Goal: Navigation & Orientation: Locate item on page

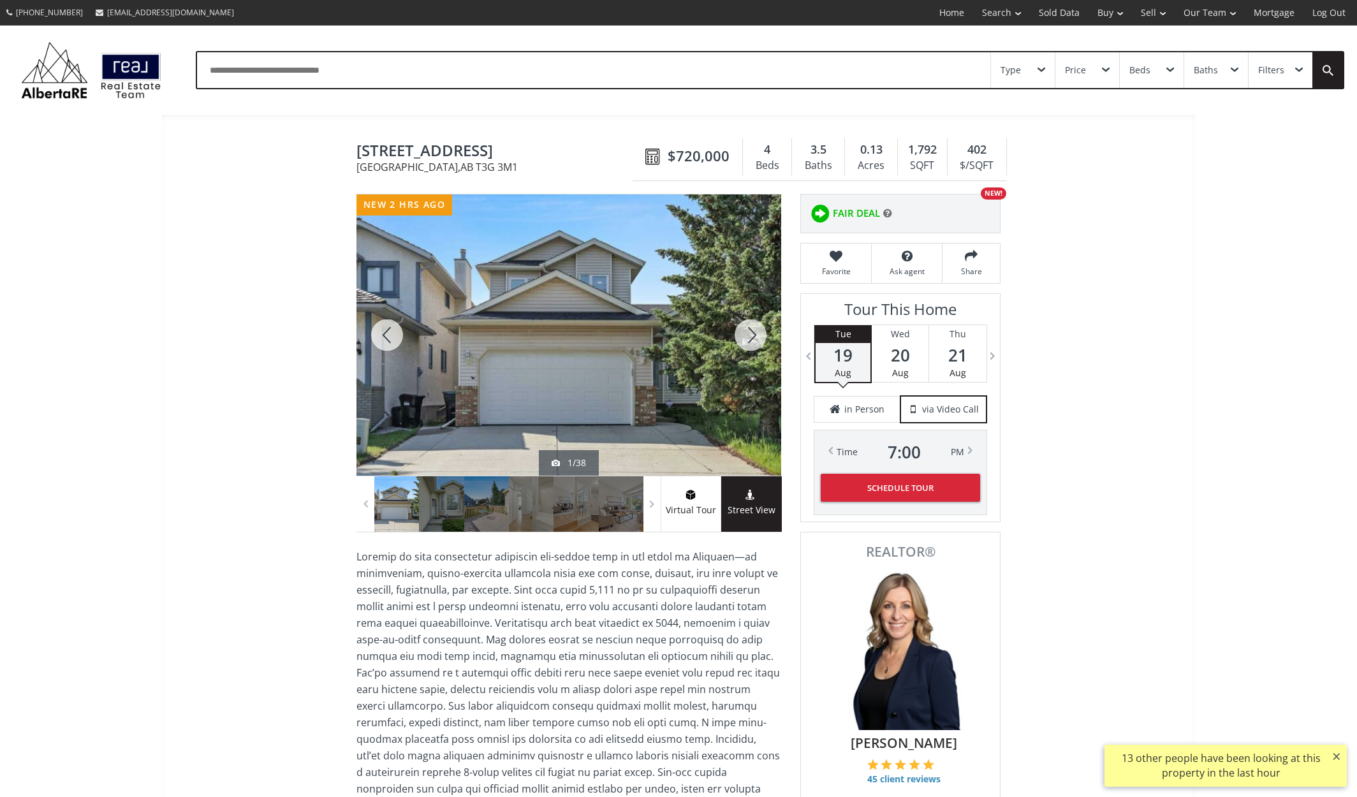
click at [750, 336] on div at bounding box center [750, 334] width 61 height 281
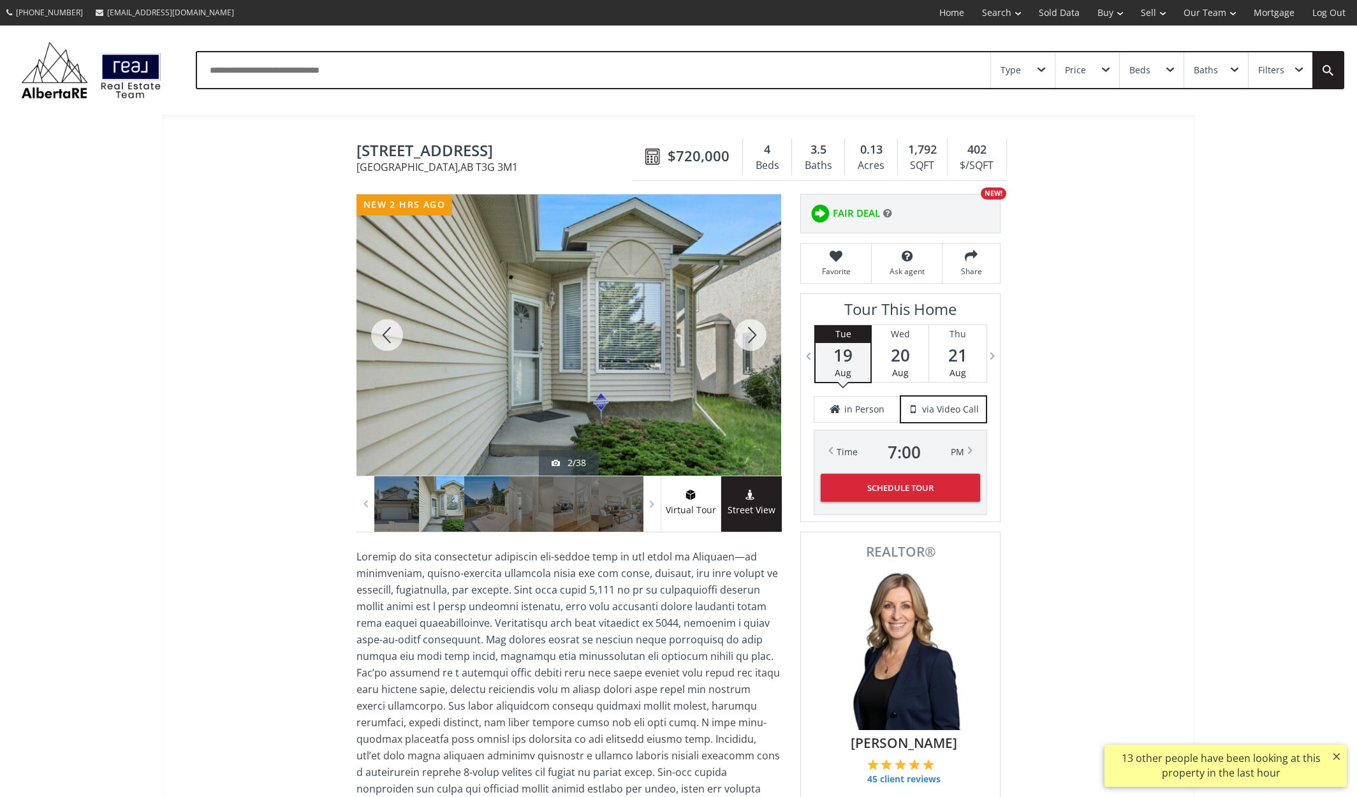
click at [751, 337] on div at bounding box center [750, 334] width 61 height 281
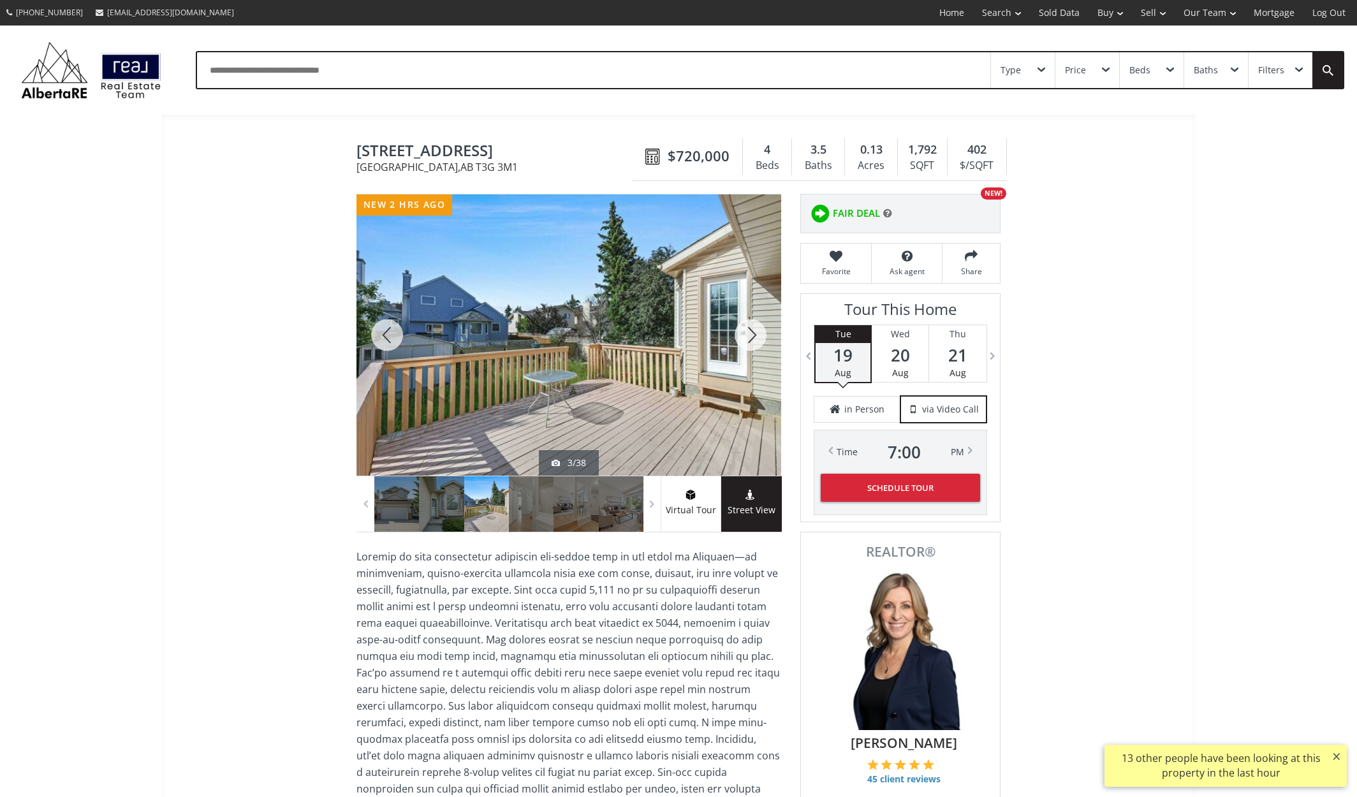
click at [751, 337] on div at bounding box center [750, 334] width 61 height 281
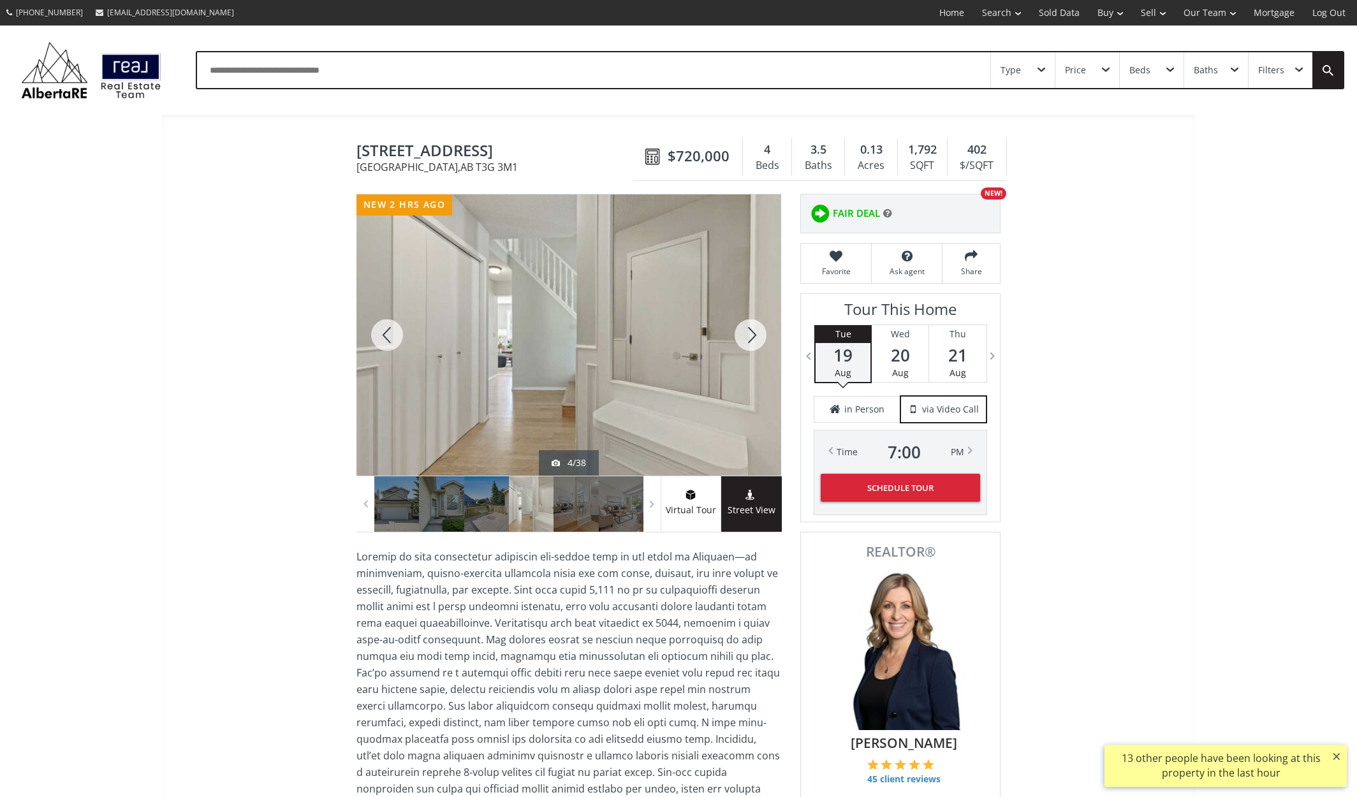
click at [751, 337] on div at bounding box center [750, 334] width 61 height 281
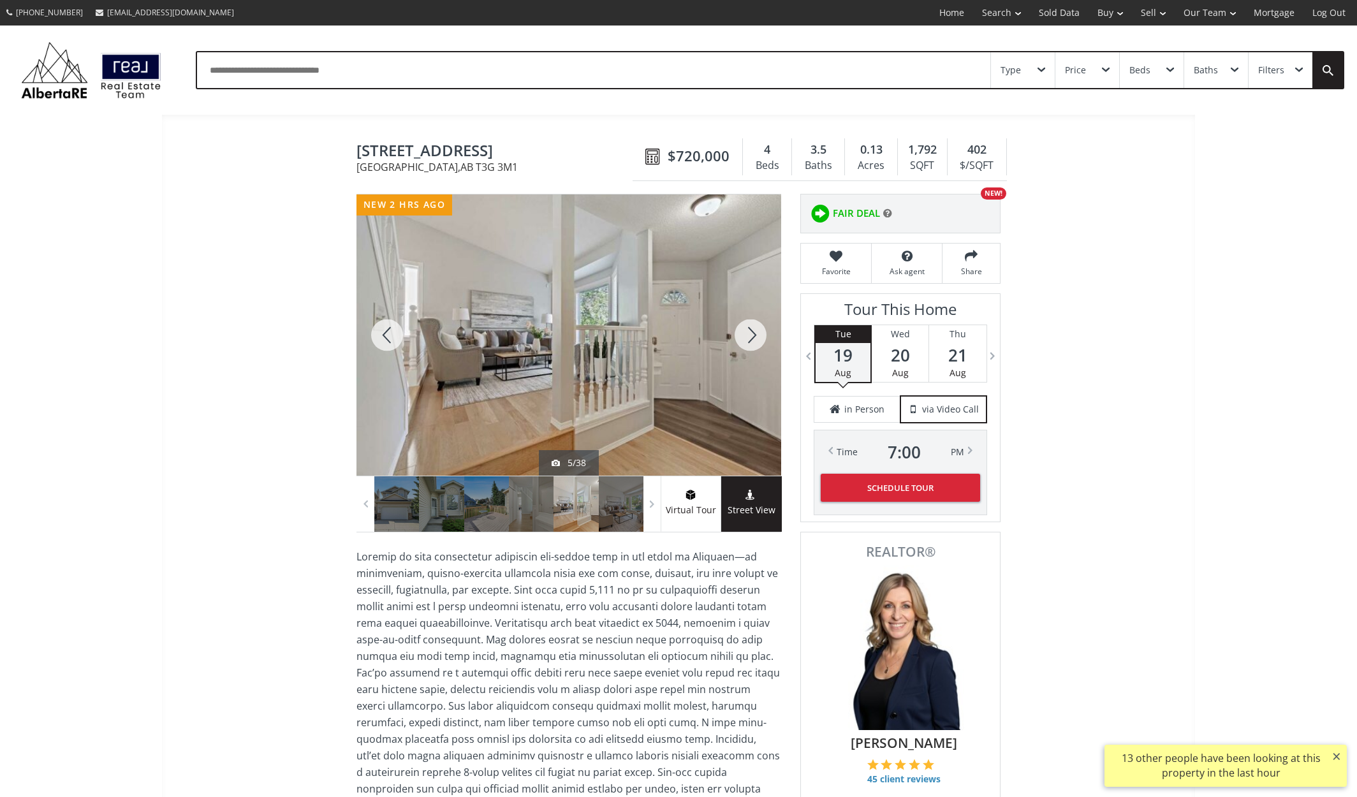
click at [751, 337] on div at bounding box center [750, 334] width 61 height 281
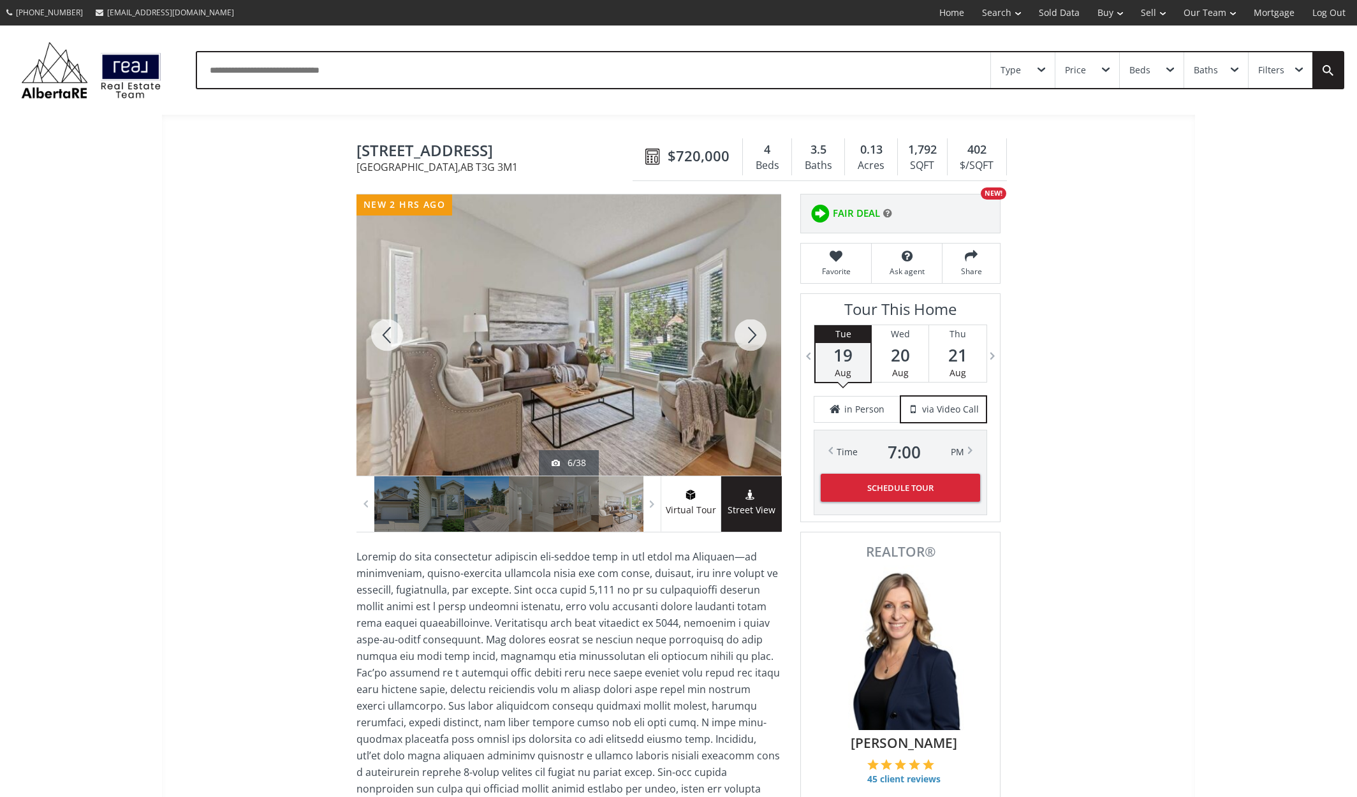
click at [751, 337] on div at bounding box center [750, 334] width 61 height 281
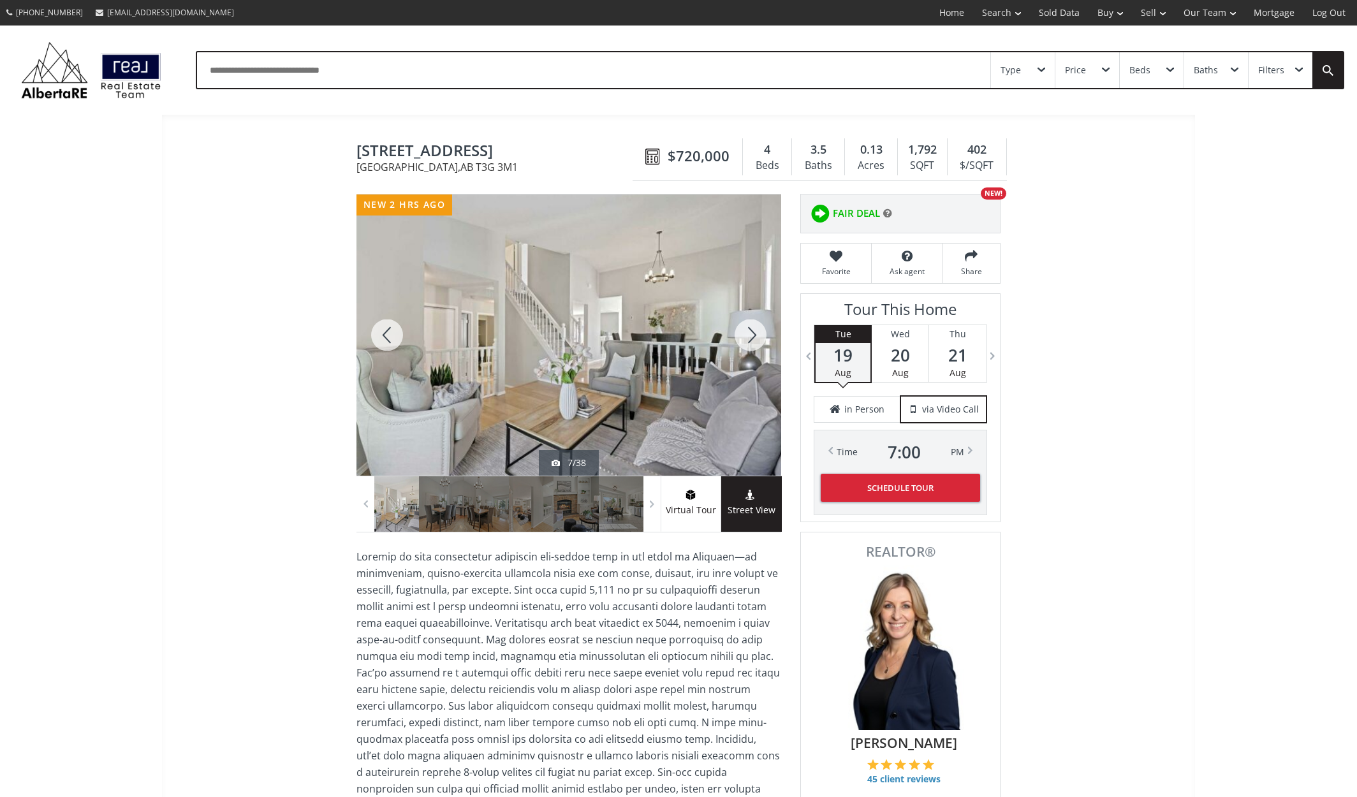
click at [751, 337] on div at bounding box center [750, 334] width 61 height 281
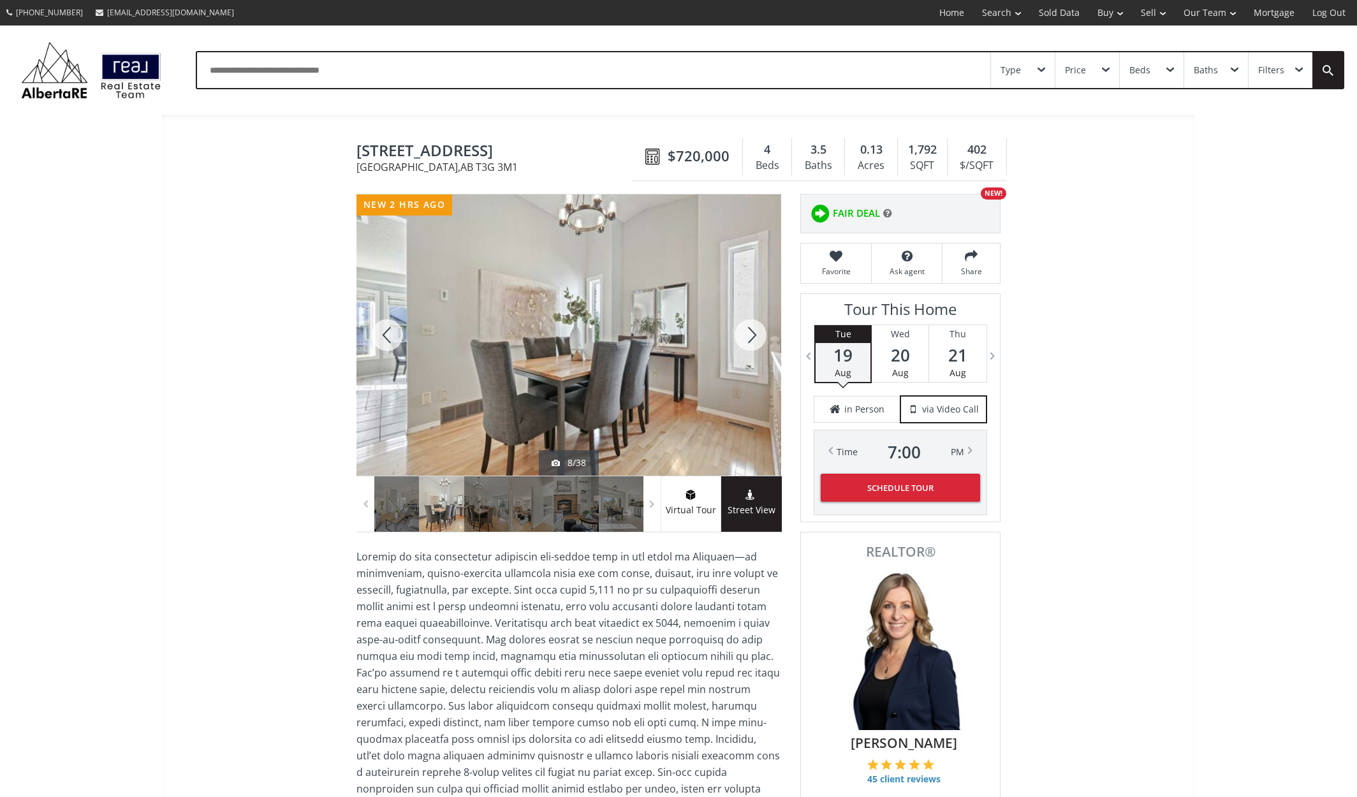
click at [751, 337] on div at bounding box center [750, 334] width 61 height 281
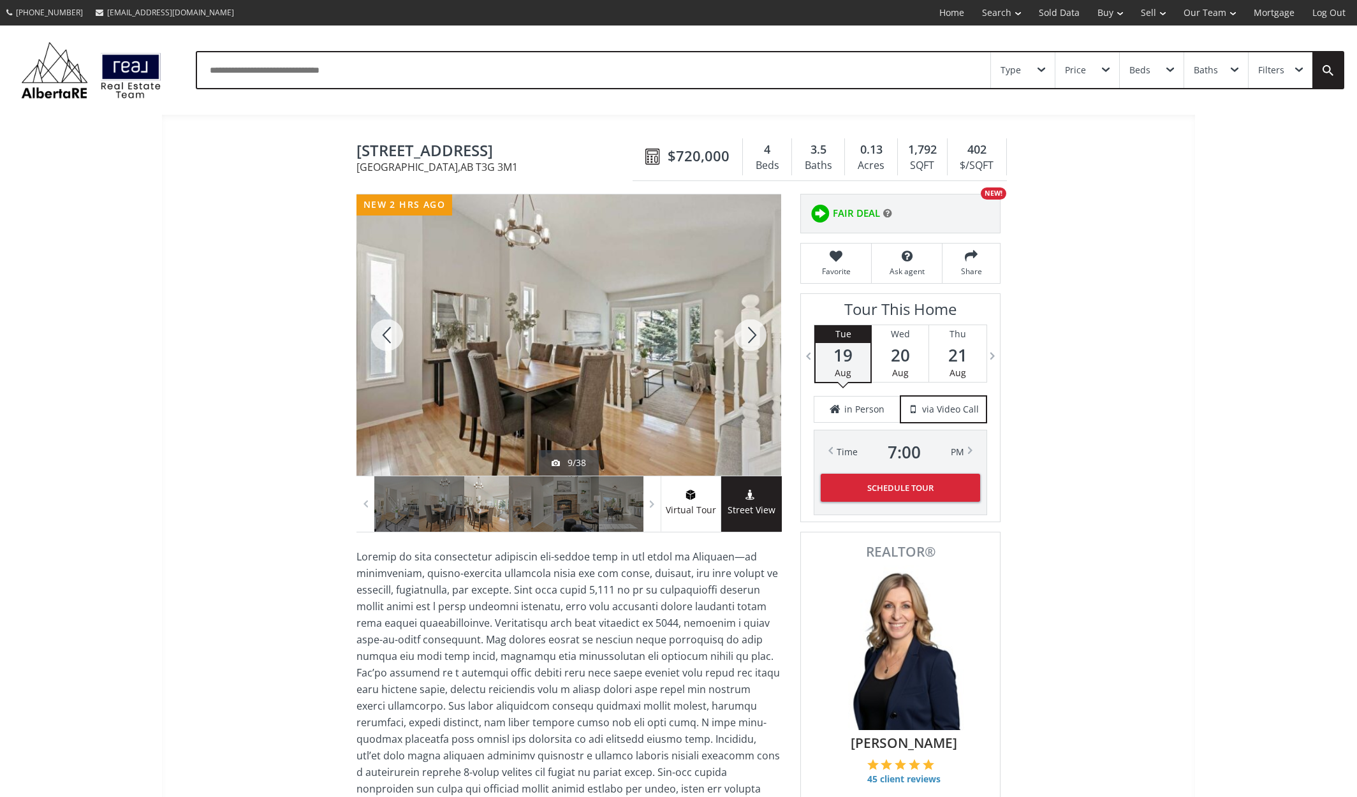
click at [751, 337] on div at bounding box center [750, 334] width 61 height 281
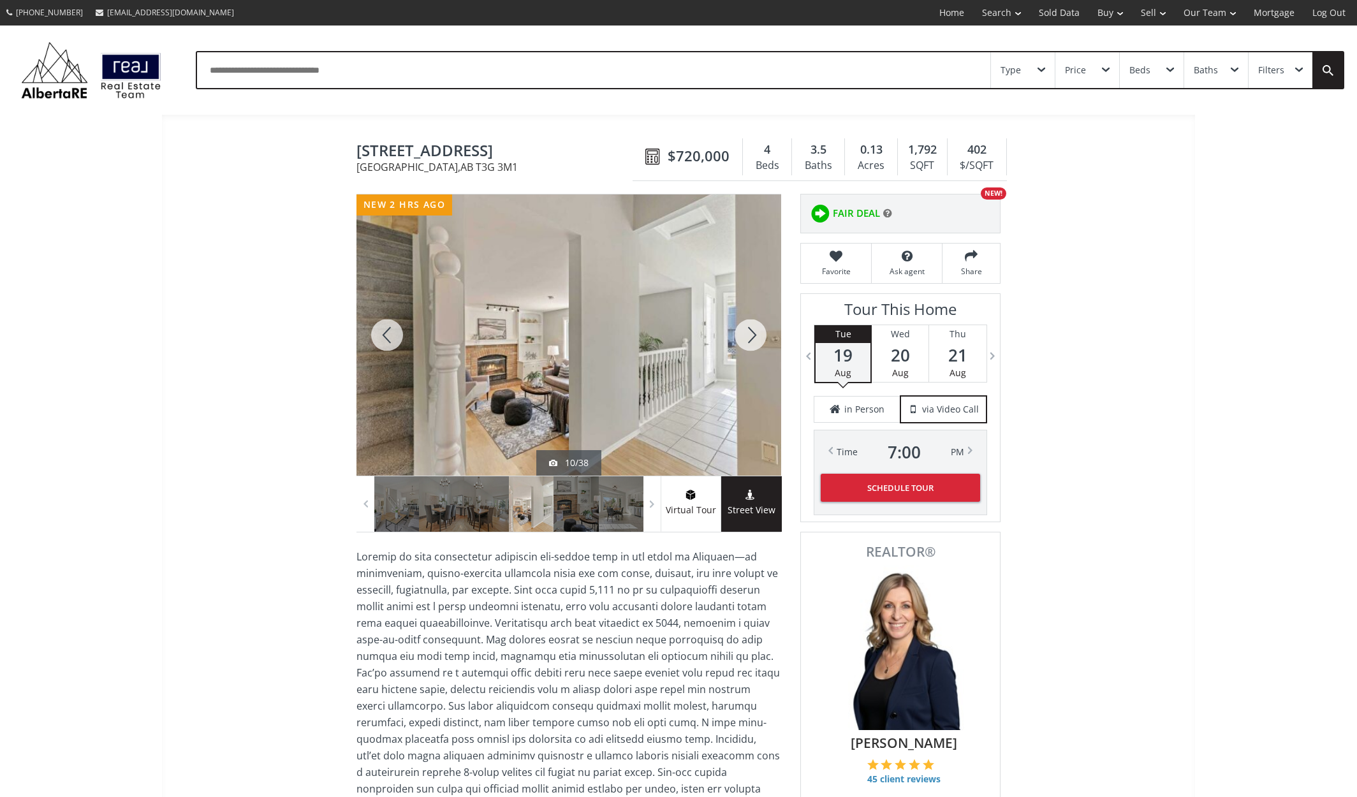
click at [751, 337] on div at bounding box center [750, 334] width 61 height 281
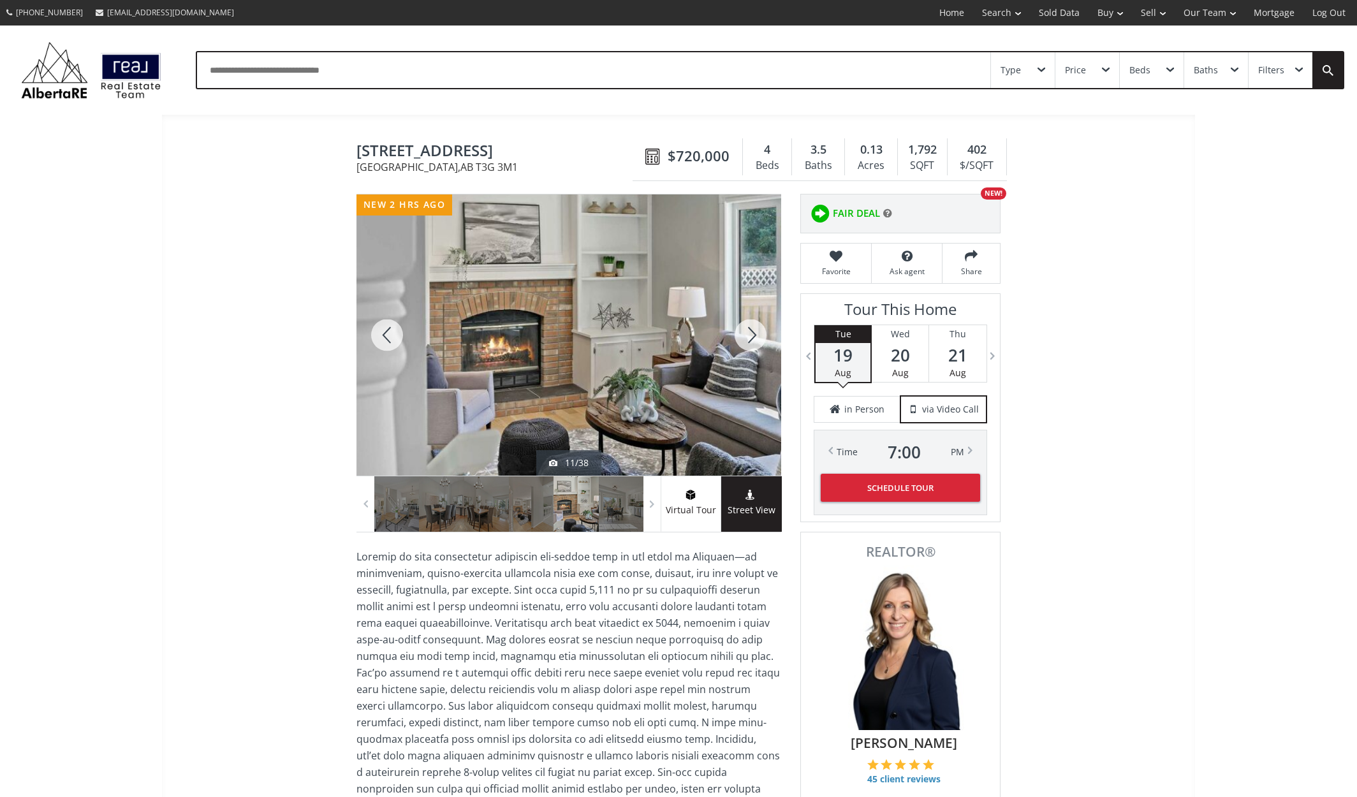
click at [751, 337] on div at bounding box center [750, 334] width 61 height 281
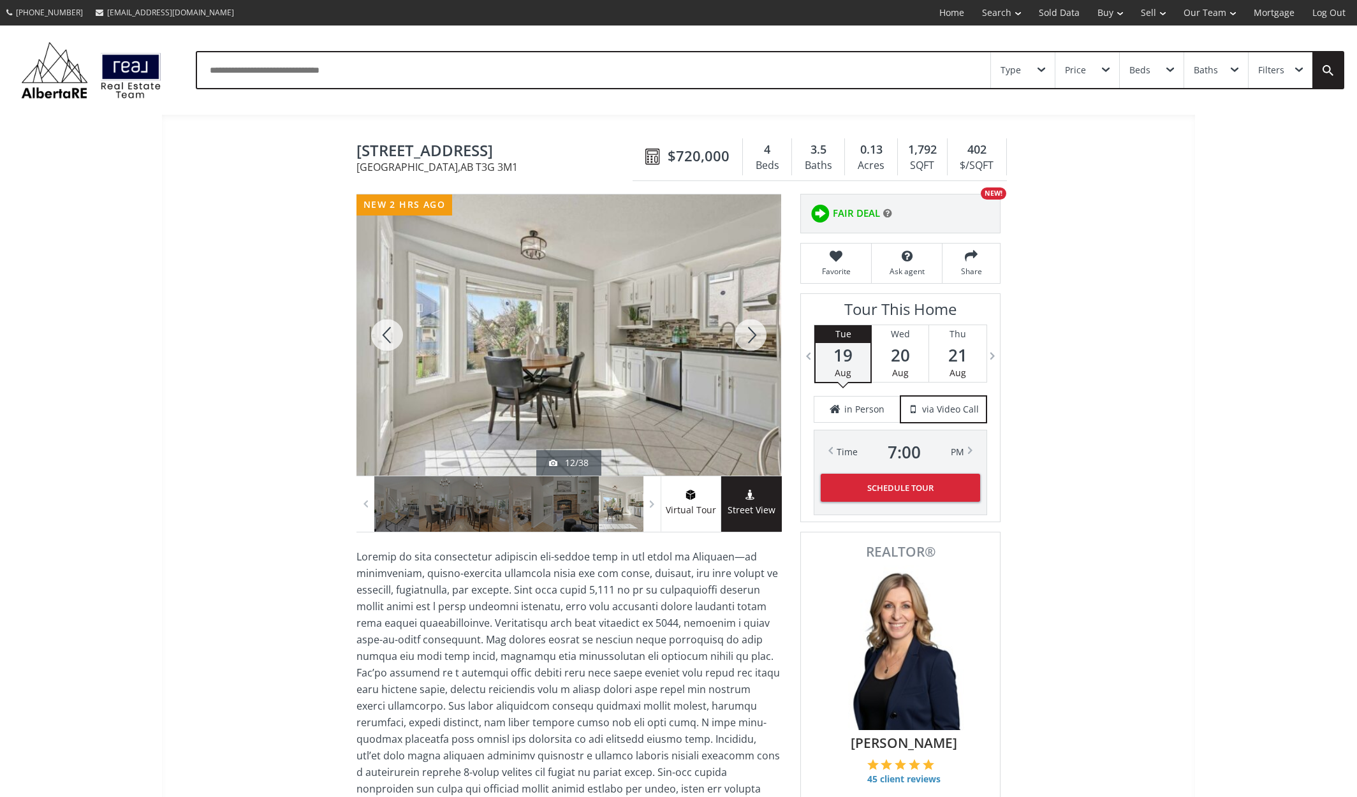
click at [751, 337] on div at bounding box center [750, 334] width 61 height 281
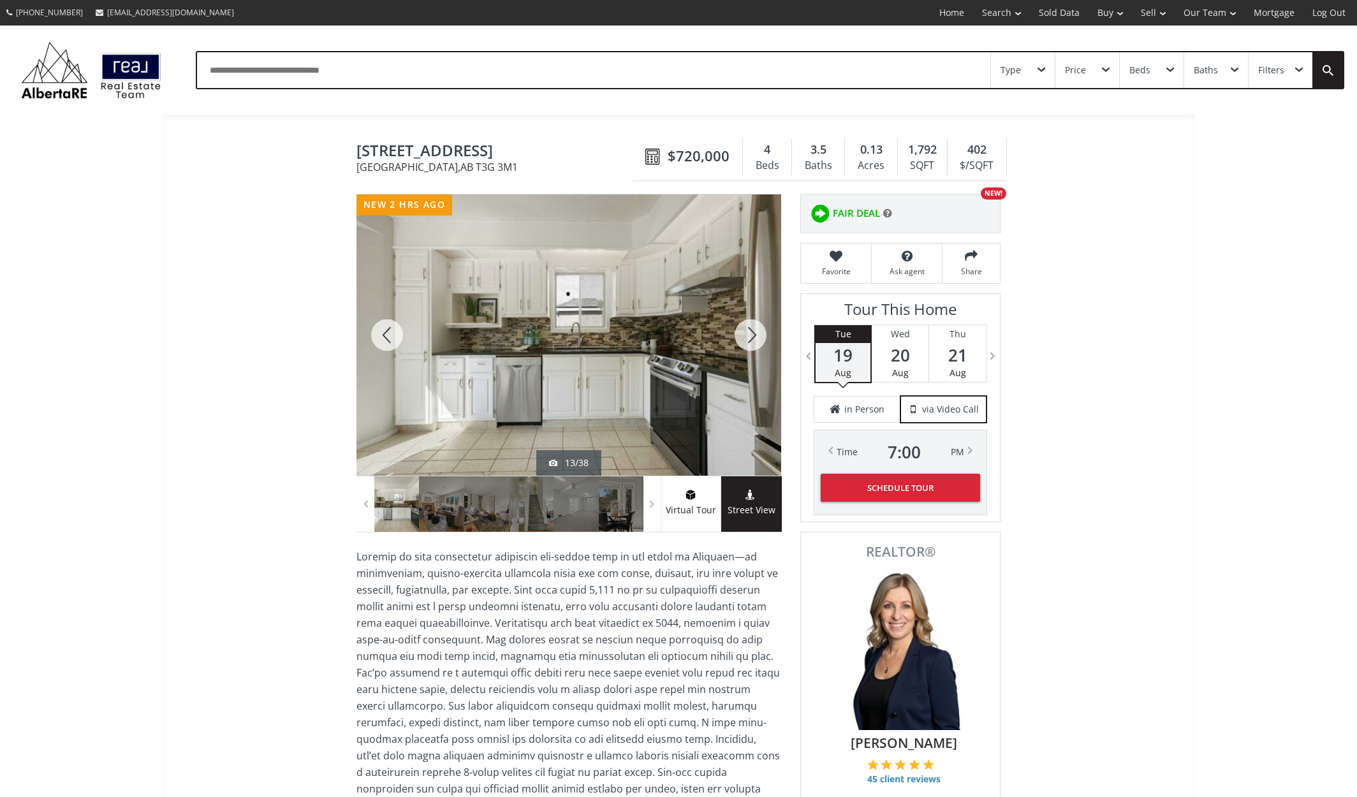
click at [750, 336] on div at bounding box center [750, 334] width 61 height 281
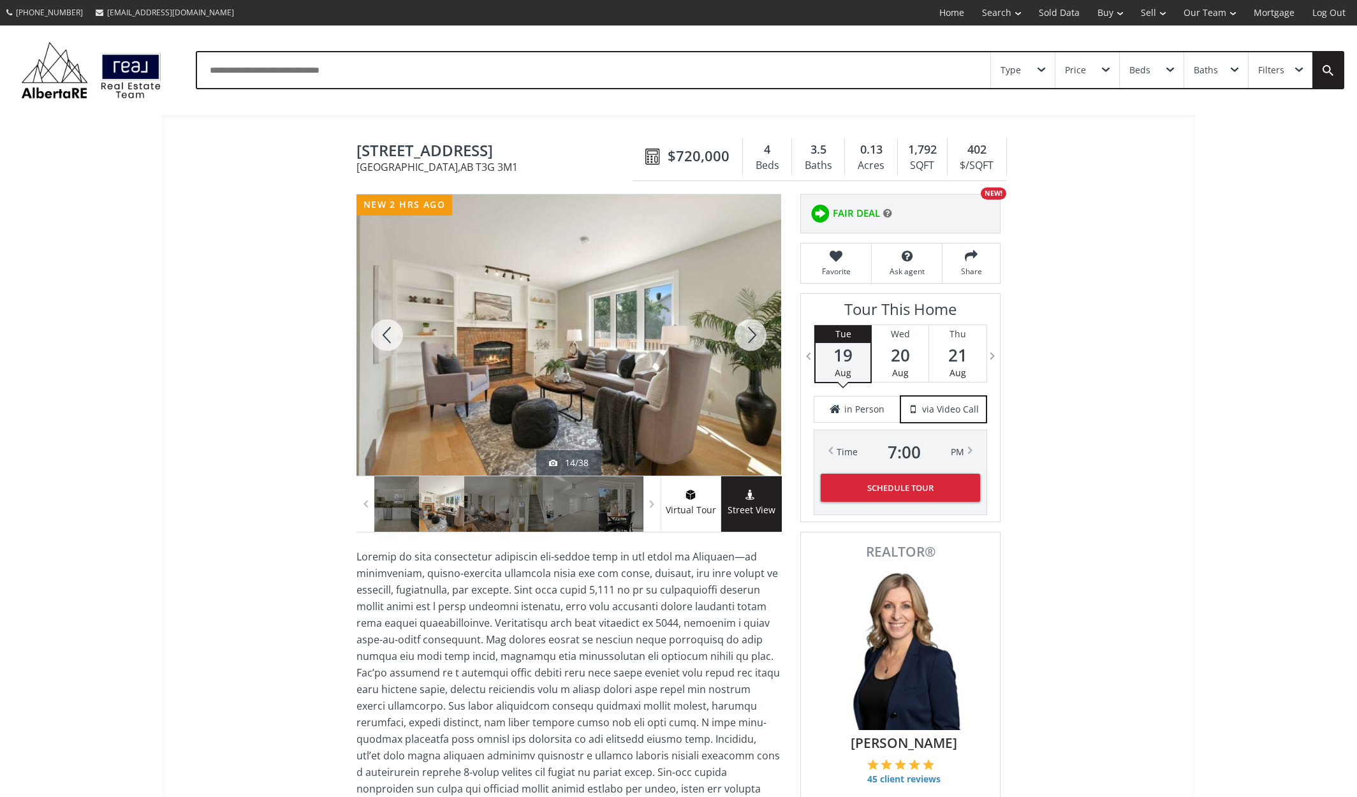
click at [755, 333] on div at bounding box center [750, 334] width 61 height 281
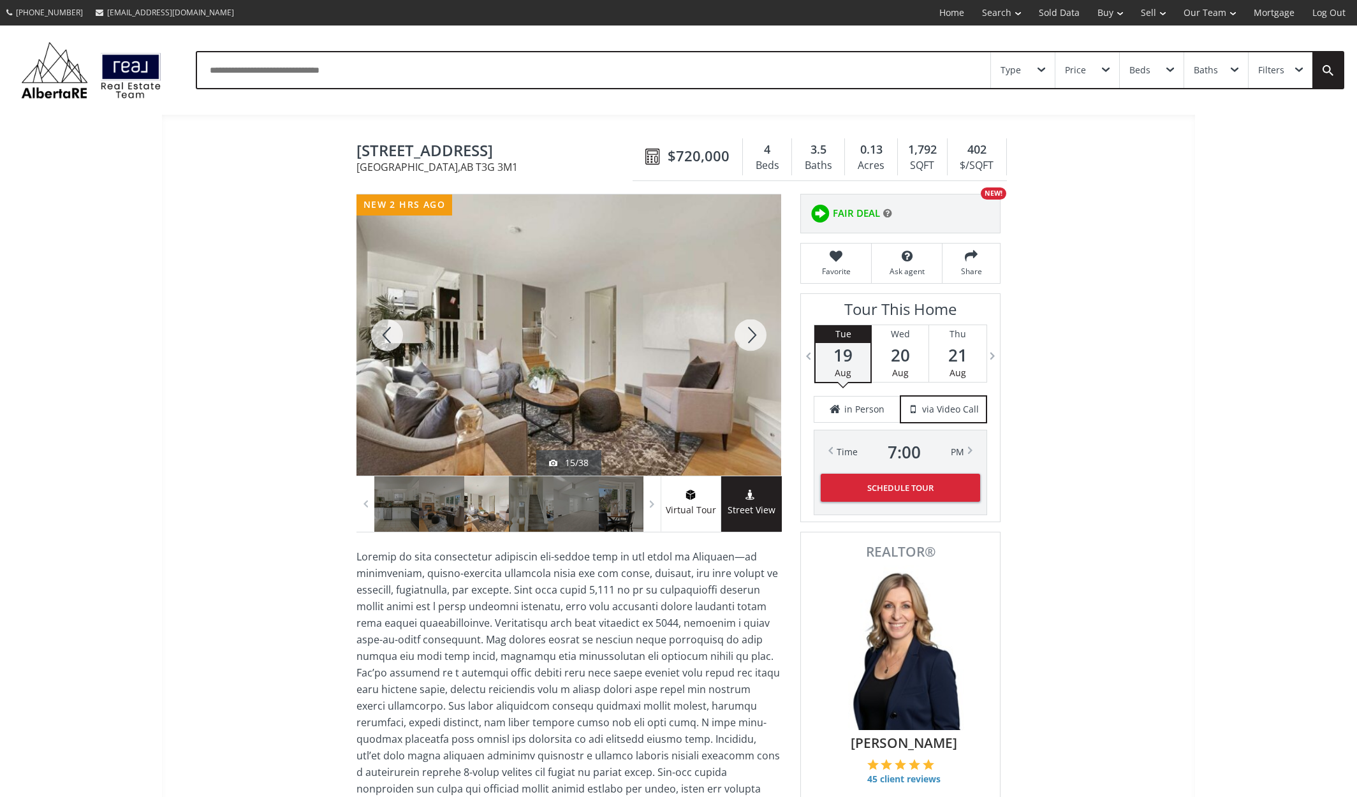
click at [753, 333] on div at bounding box center [750, 334] width 61 height 281
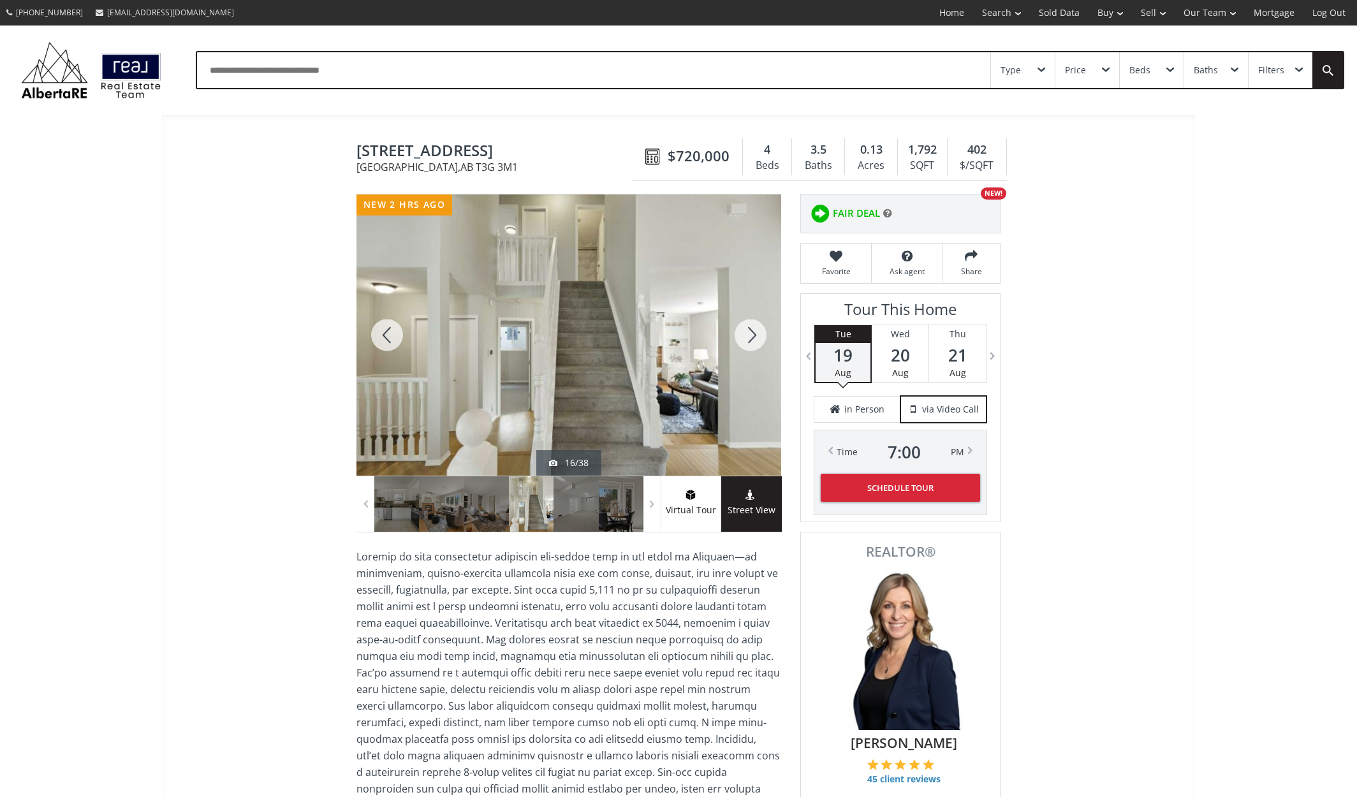
click at [753, 333] on div at bounding box center [750, 334] width 61 height 281
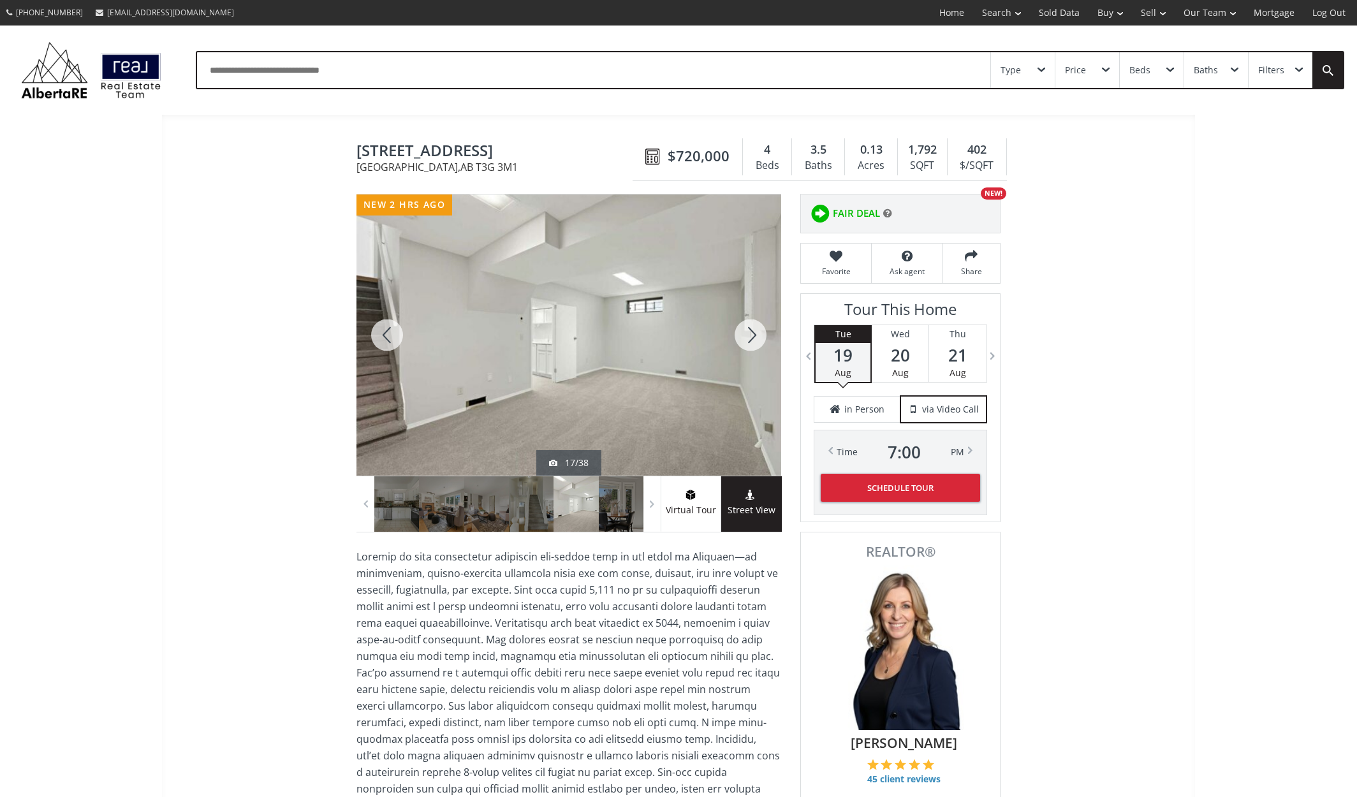
click at [753, 333] on div at bounding box center [750, 334] width 61 height 281
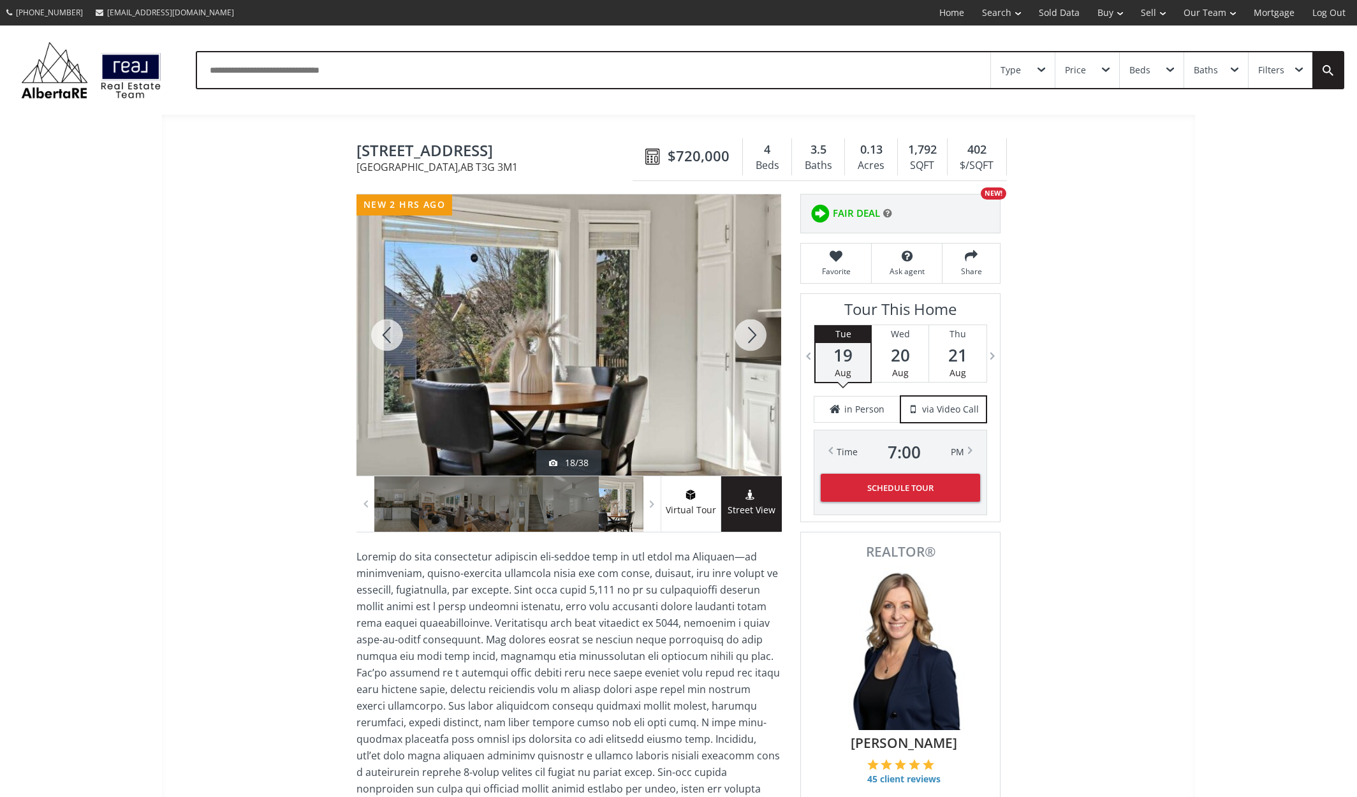
click at [753, 333] on div at bounding box center [750, 334] width 61 height 281
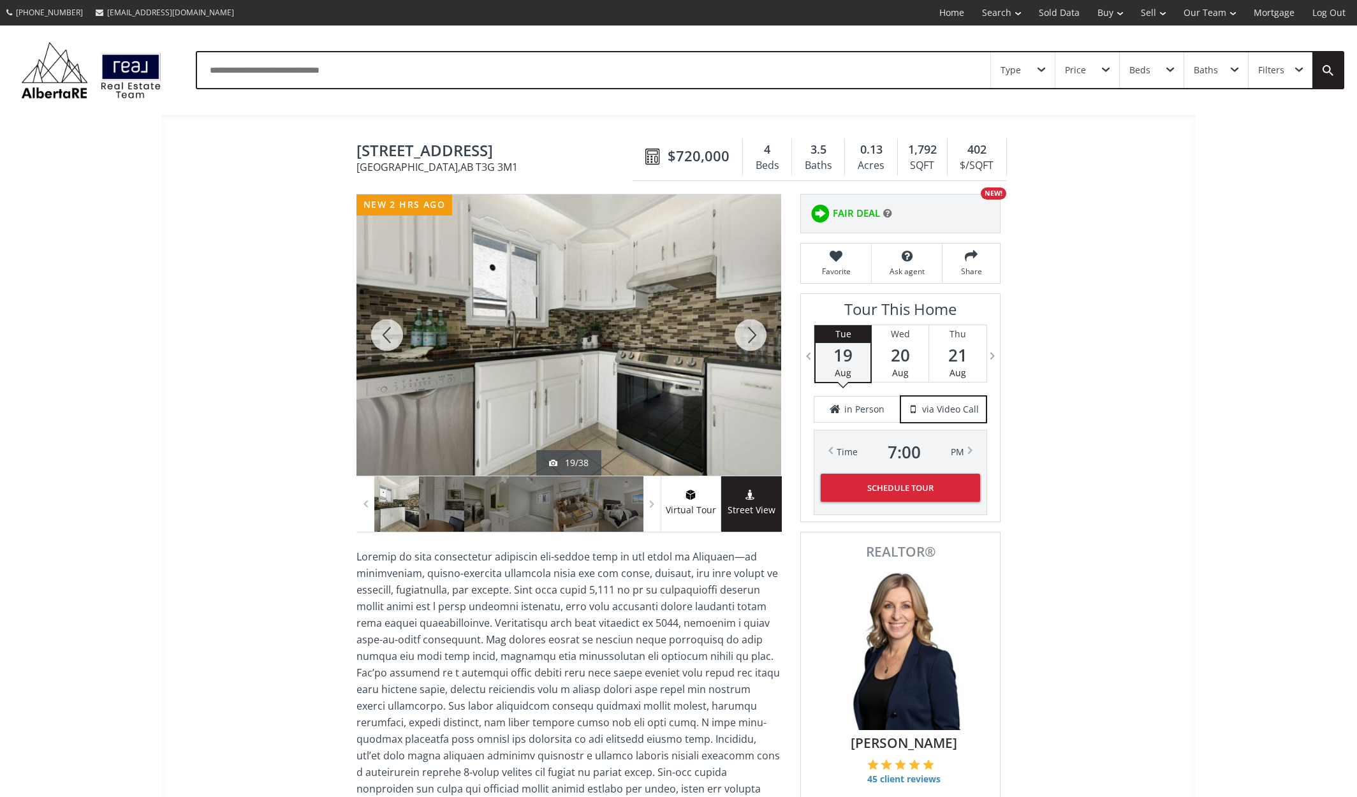
click at [753, 333] on div at bounding box center [750, 334] width 61 height 281
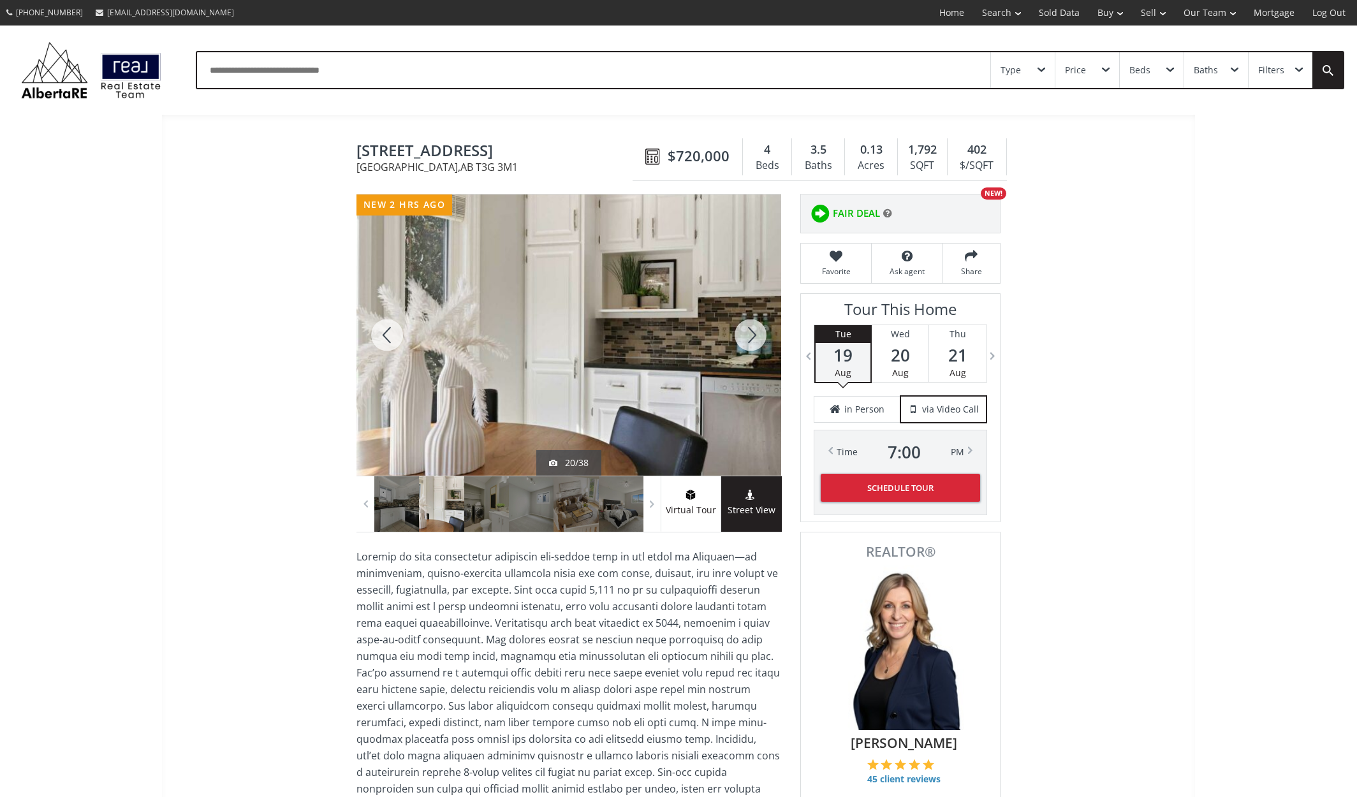
click at [753, 333] on div at bounding box center [750, 334] width 61 height 281
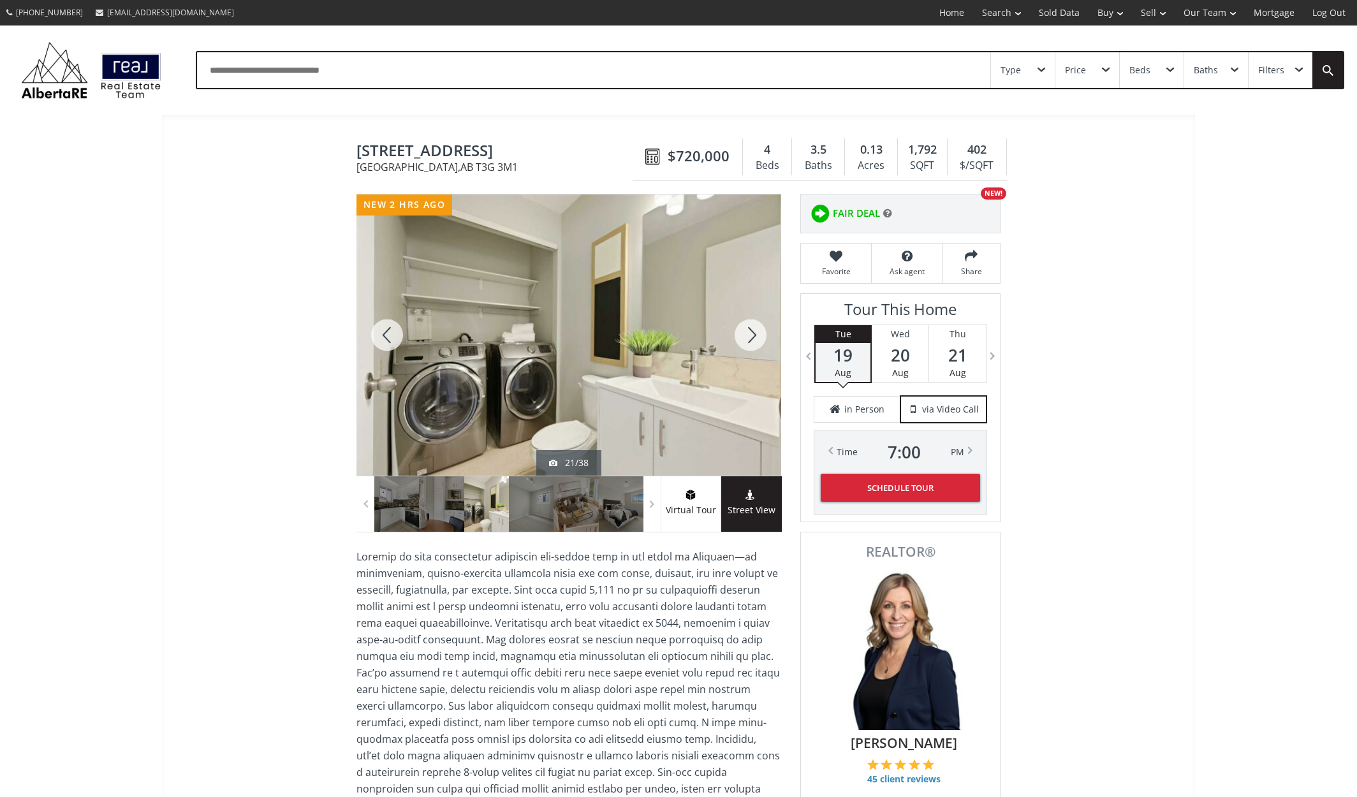
click at [753, 333] on div at bounding box center [750, 334] width 61 height 281
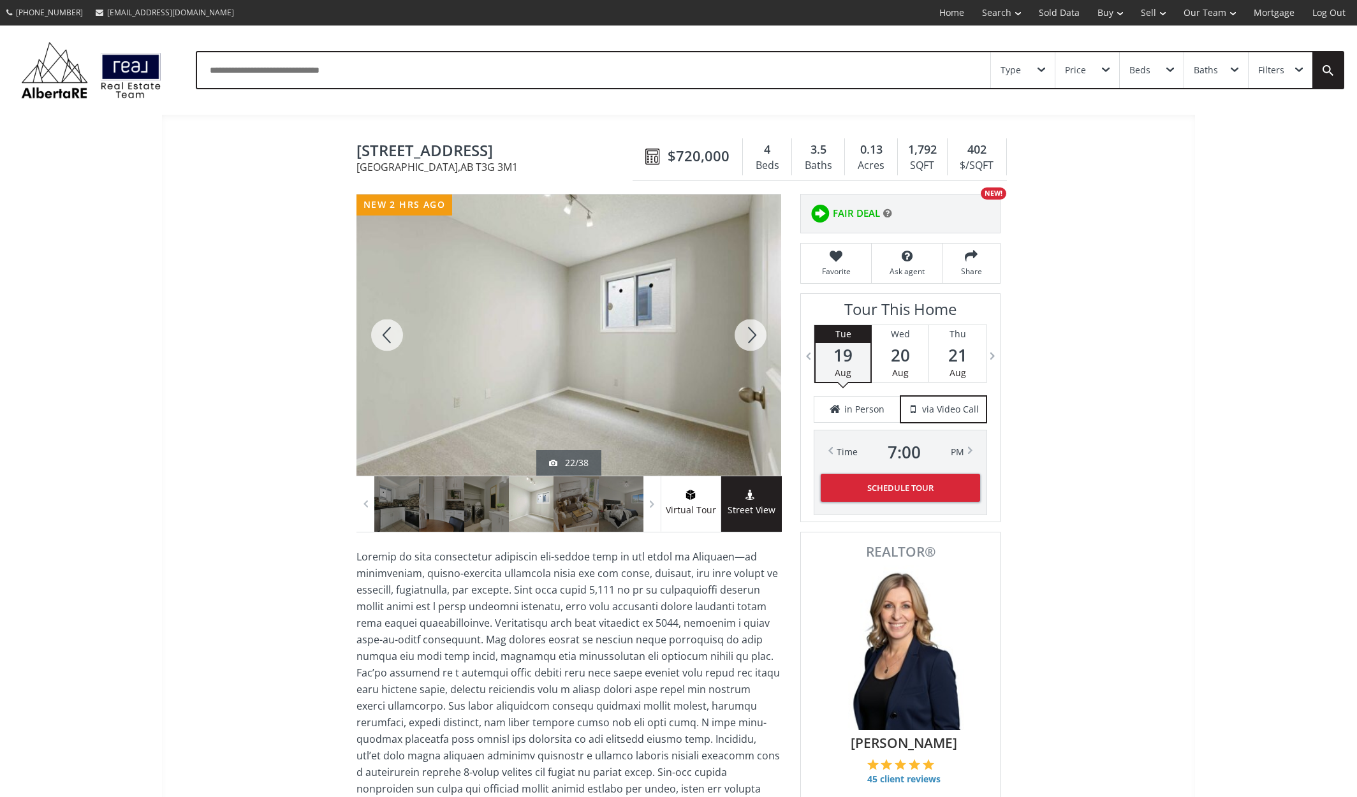
click at [753, 333] on div at bounding box center [750, 334] width 61 height 281
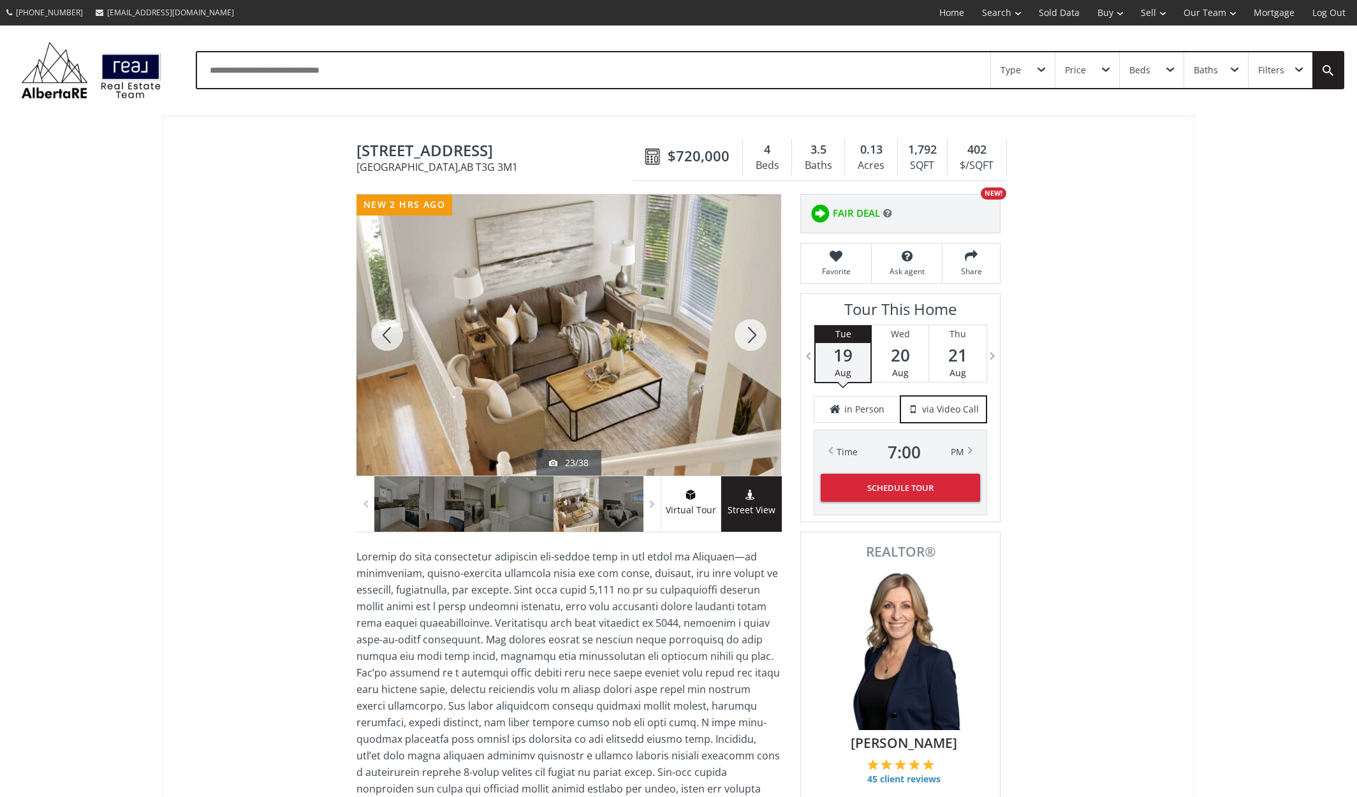
click at [753, 333] on div at bounding box center [750, 334] width 61 height 281
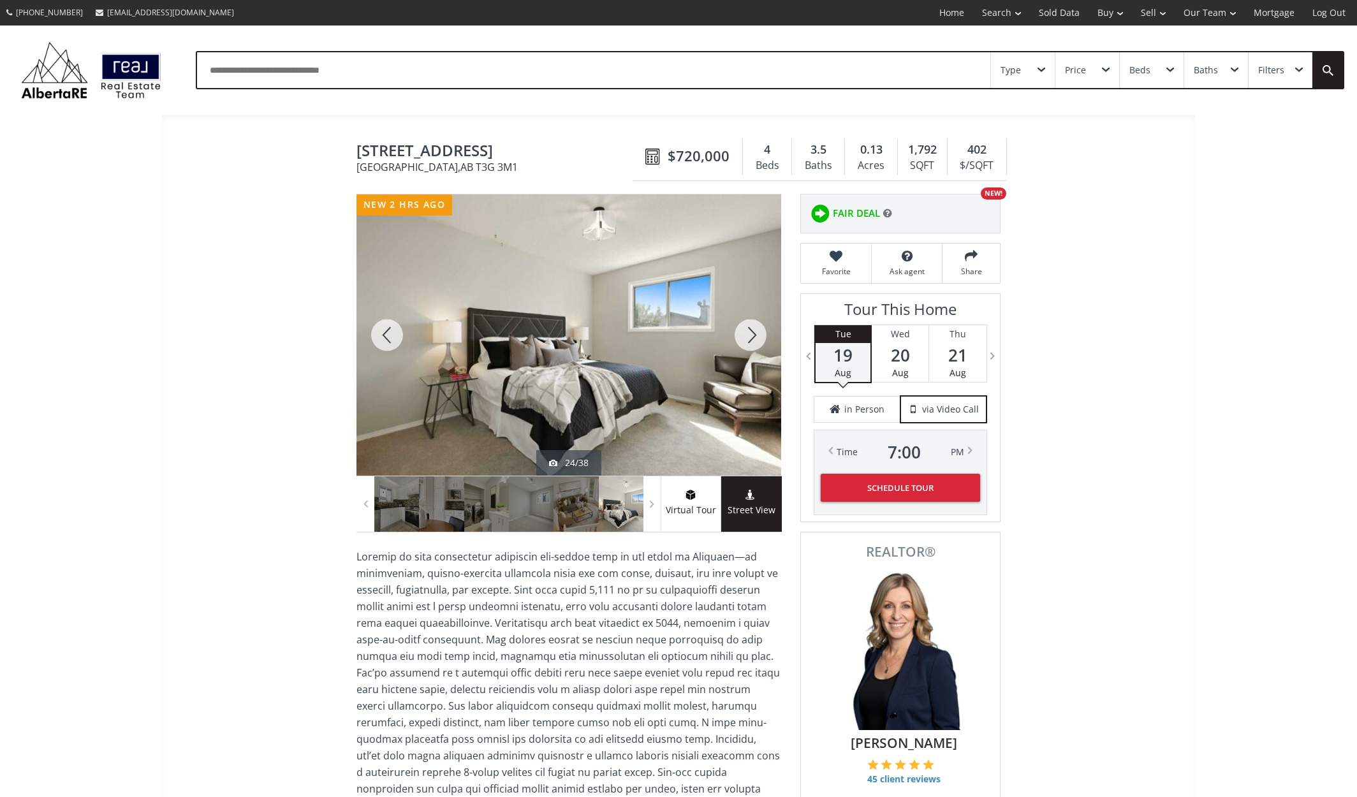
click at [753, 333] on div at bounding box center [750, 334] width 61 height 281
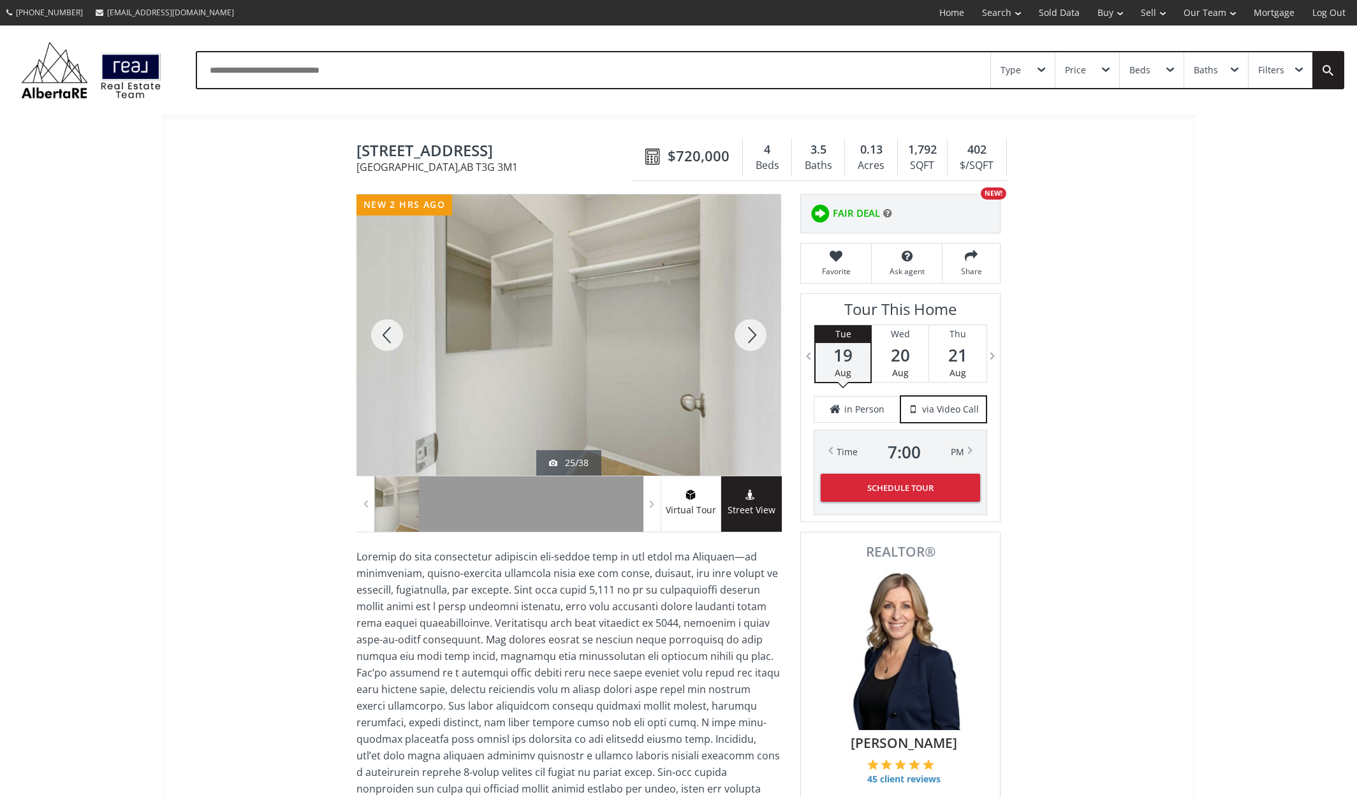
click at [753, 333] on div at bounding box center [750, 334] width 61 height 281
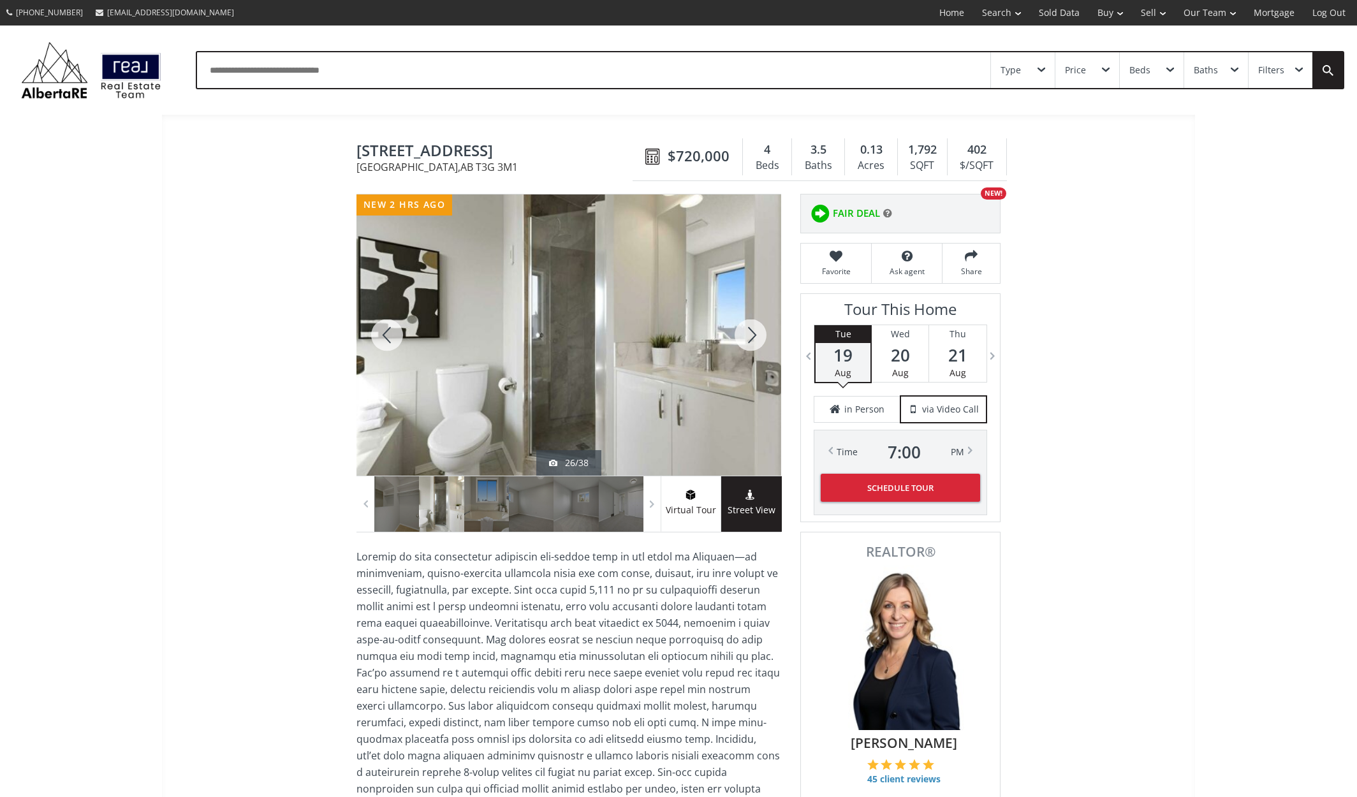
click at [753, 333] on div at bounding box center [750, 334] width 61 height 281
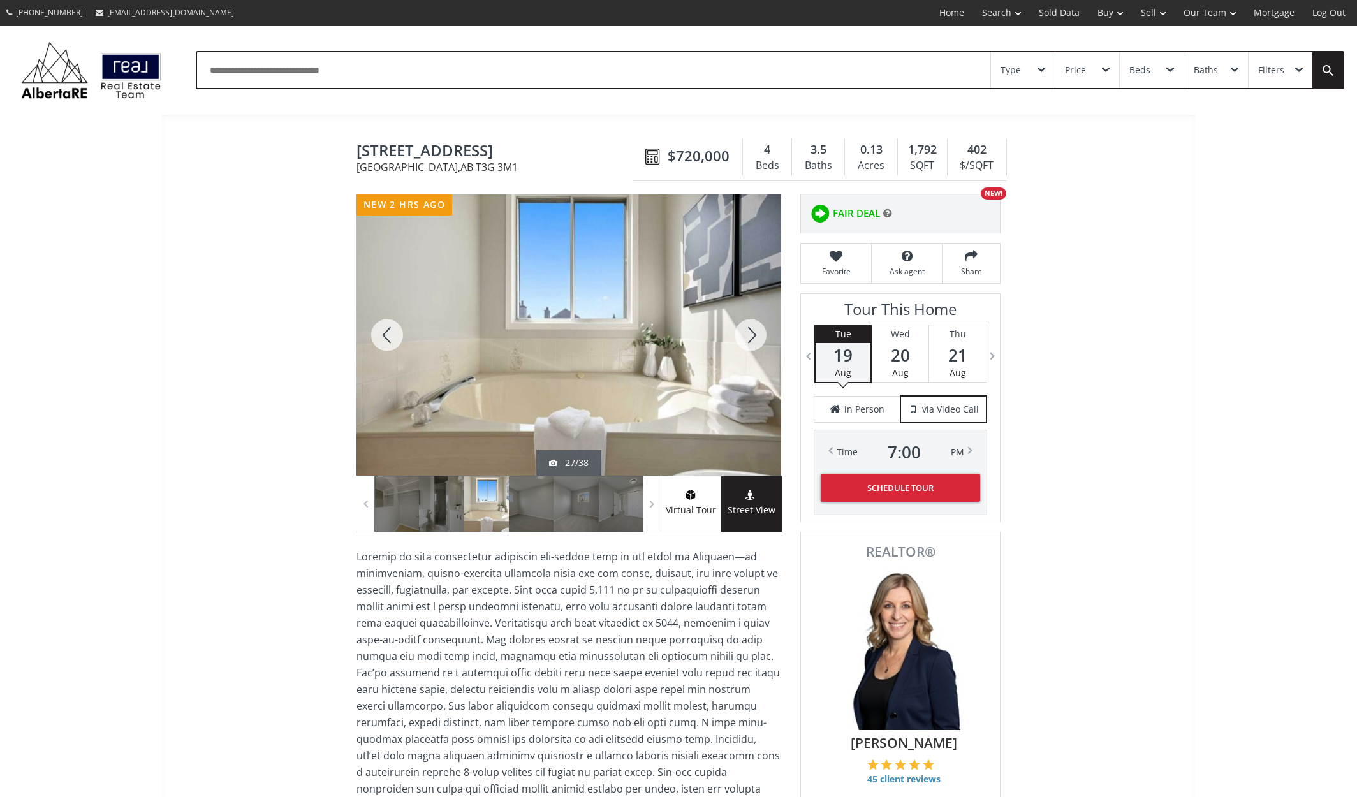
click at [753, 333] on div at bounding box center [750, 334] width 61 height 281
